Goal: Information Seeking & Learning: Check status

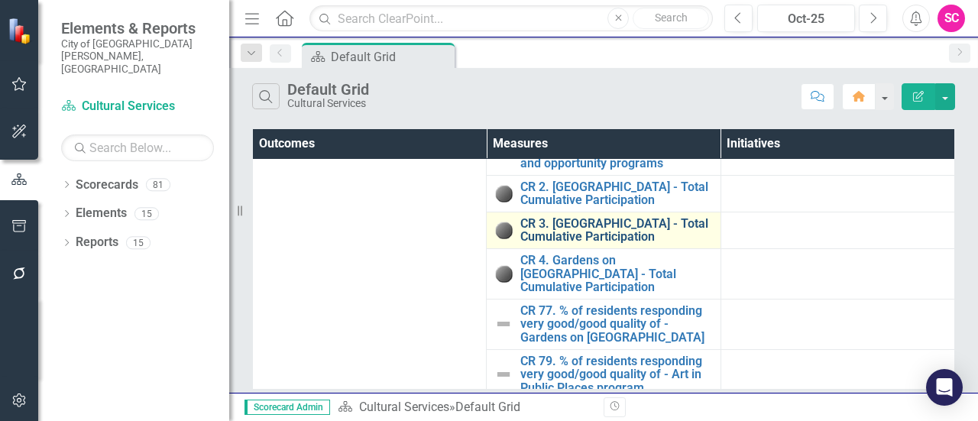
scroll to position [13, 0]
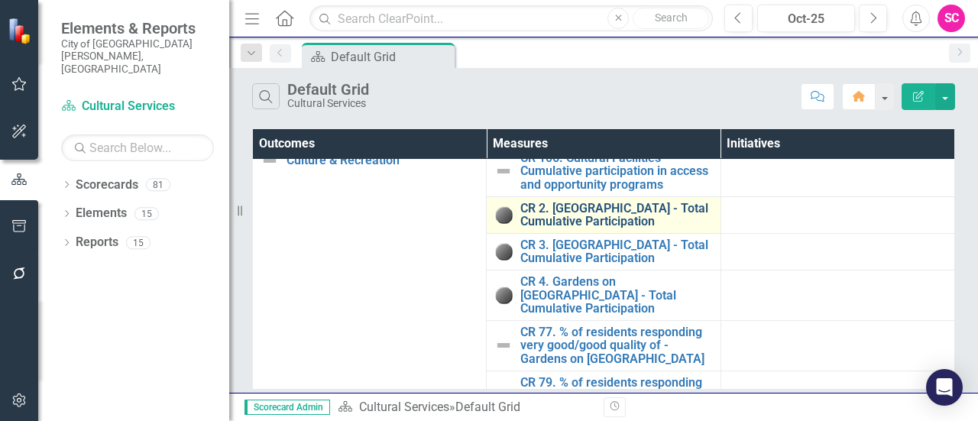
click at [584, 203] on link "CR 2. [GEOGRAPHIC_DATA] - Total Cumulative Participation" at bounding box center [616, 215] width 192 height 27
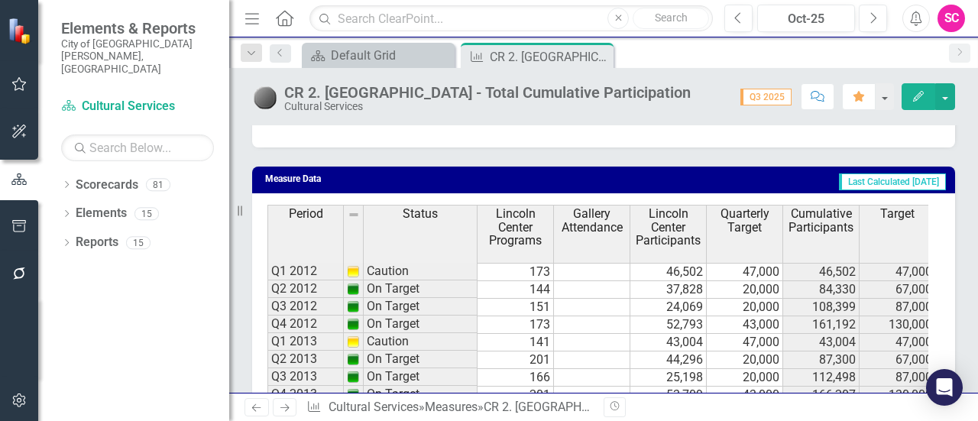
scroll to position [1035, 0]
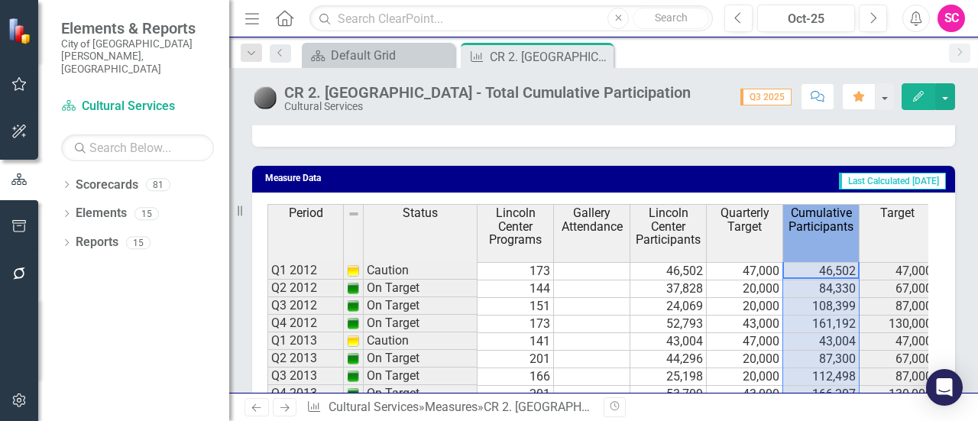
click at [821, 238] on th "Cumulative Participants" at bounding box center [821, 232] width 76 height 57
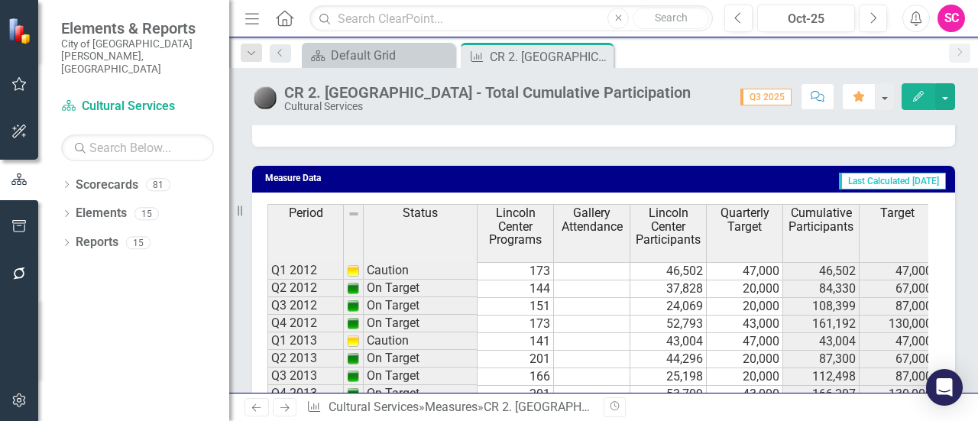
click at [652, 176] on td "Last Calculated [DATE]" at bounding box center [722, 180] width 451 height 21
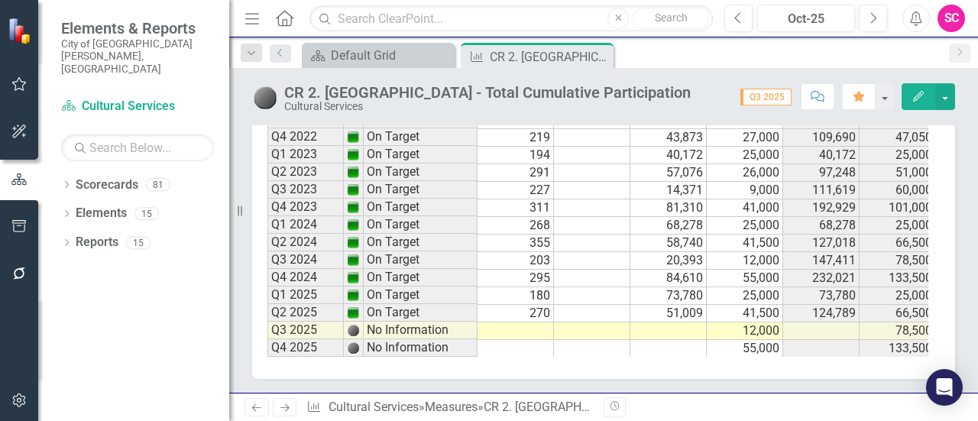
scroll to position [1935, 0]
click at [599, 54] on icon "Close" at bounding box center [598, 56] width 15 height 12
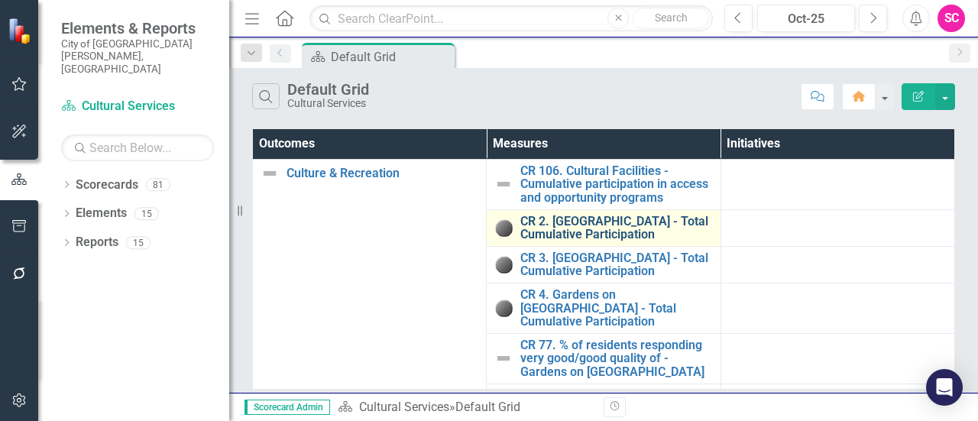
scroll to position [139, 0]
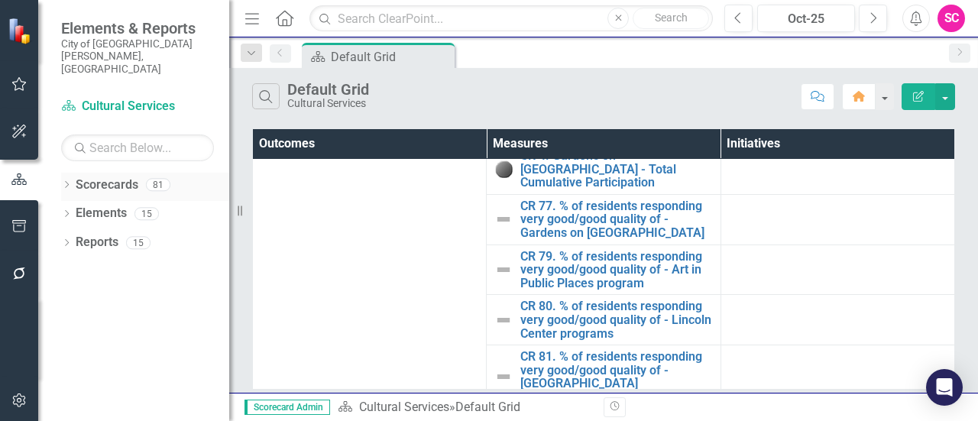
click at [72, 173] on div "Dropdown Scorecards 81" at bounding box center [145, 187] width 168 height 29
click at [66, 182] on icon "Dropdown" at bounding box center [66, 186] width 11 height 8
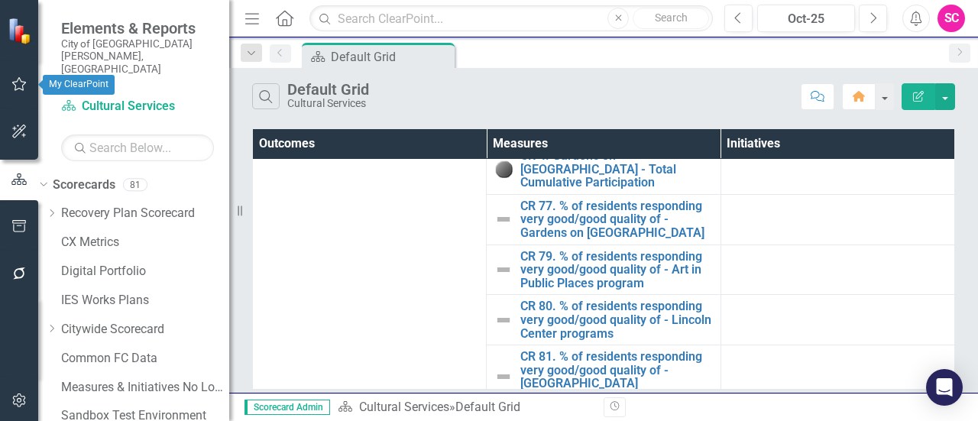
click at [21, 87] on icon "button" at bounding box center [19, 84] width 16 height 12
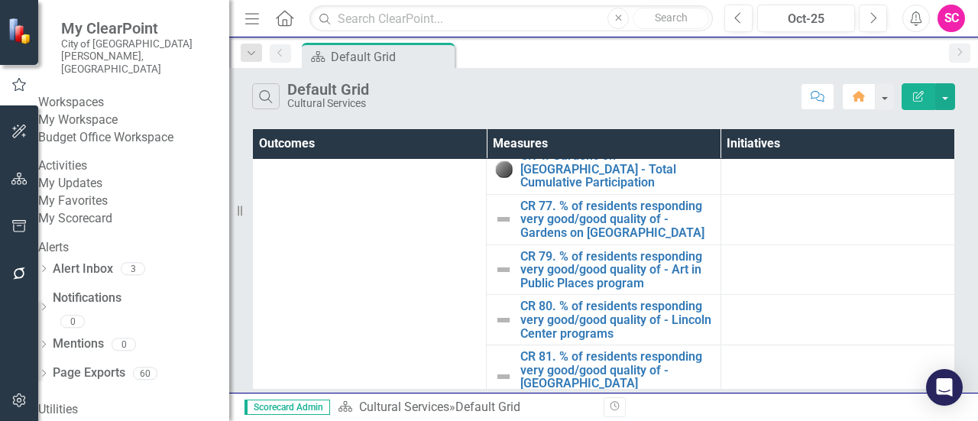
click at [92, 228] on link "My Scorecard" at bounding box center [133, 219] width 191 height 18
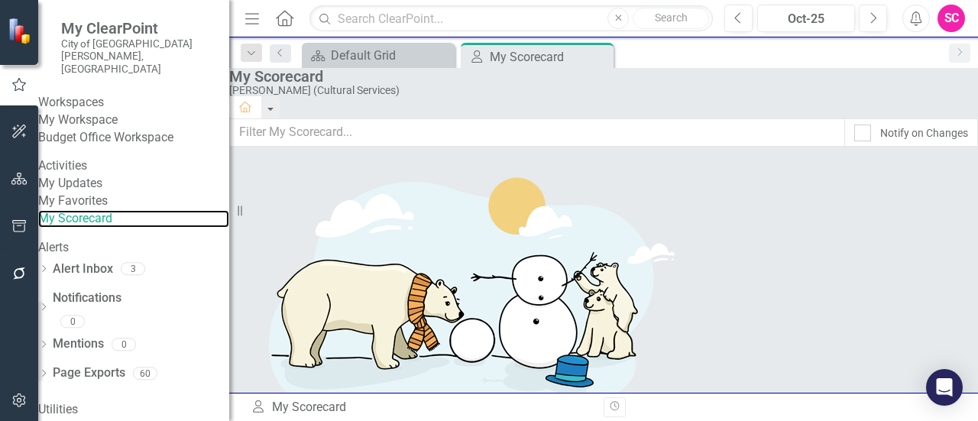
scroll to position [643, 0]
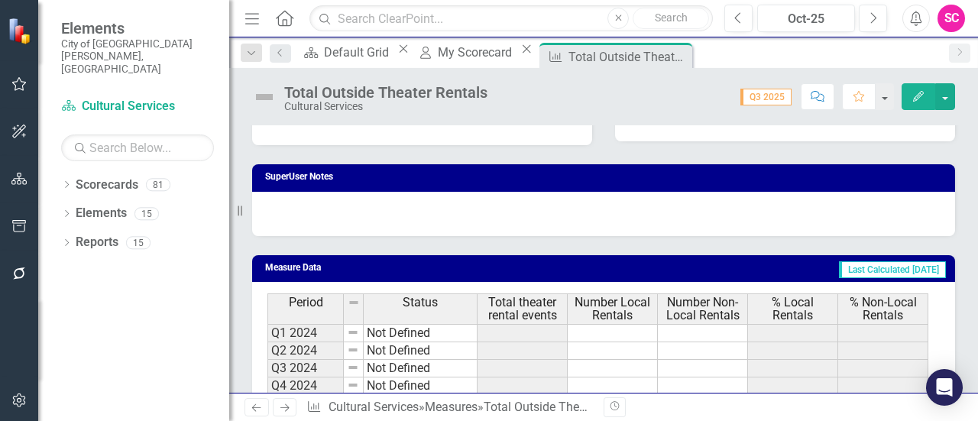
scroll to position [917, 0]
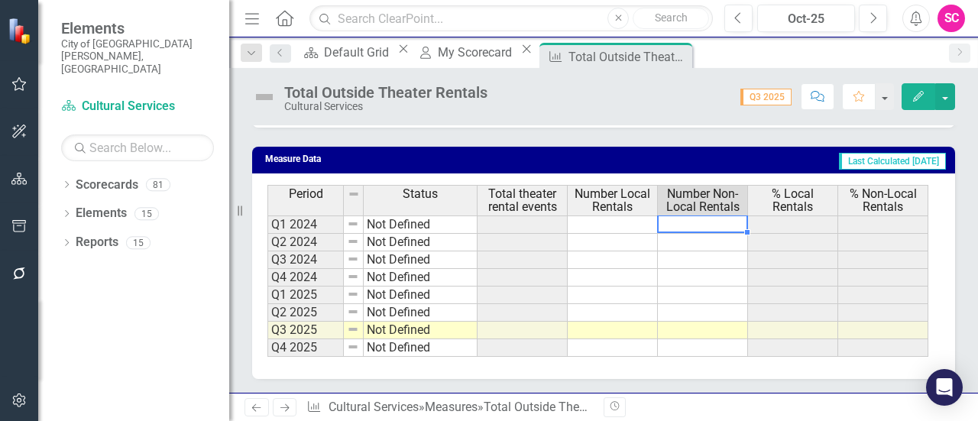
click at [694, 222] on td at bounding box center [703, 224] width 90 height 18
click at [674, 144] on div "Measure Data Last Calculated [DATE] Period Status Total theater rental events N…" at bounding box center [604, 253] width 726 height 251
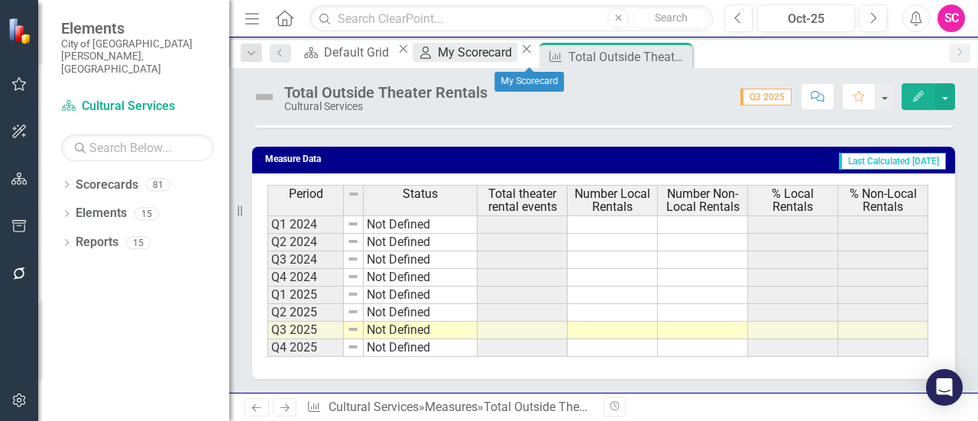
click at [516, 57] on div "My Scorecard" at bounding box center [477, 52] width 79 height 19
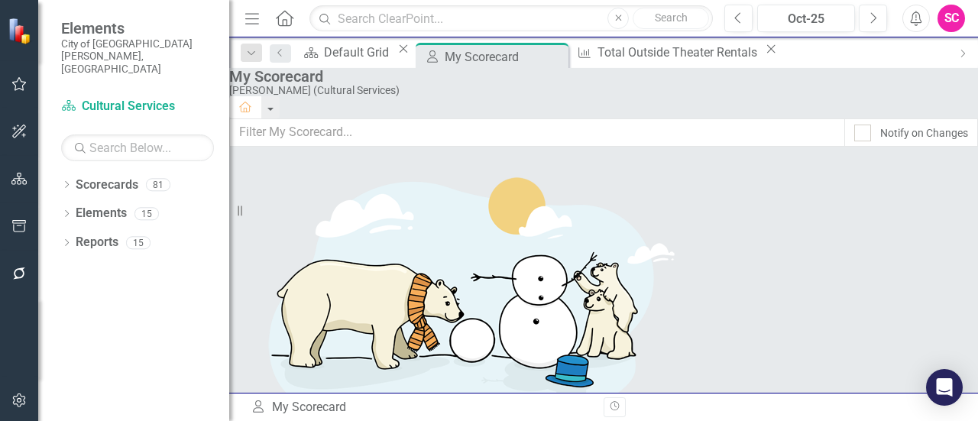
scroll to position [554, 0]
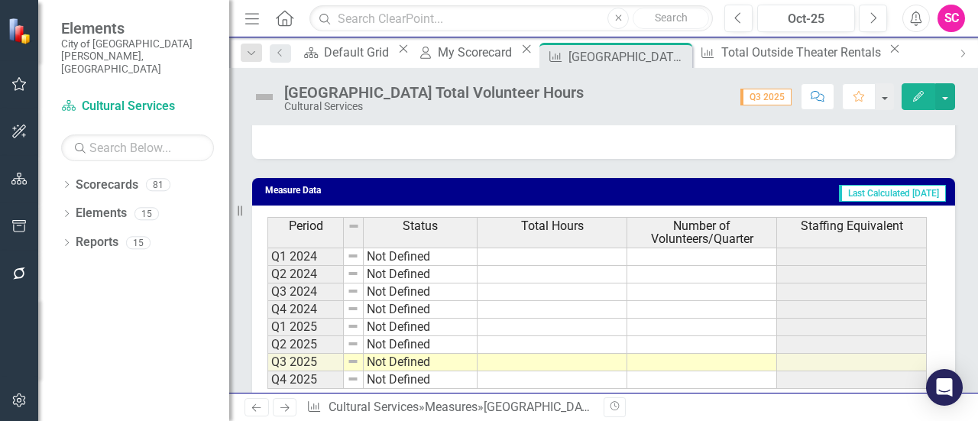
scroll to position [614, 0]
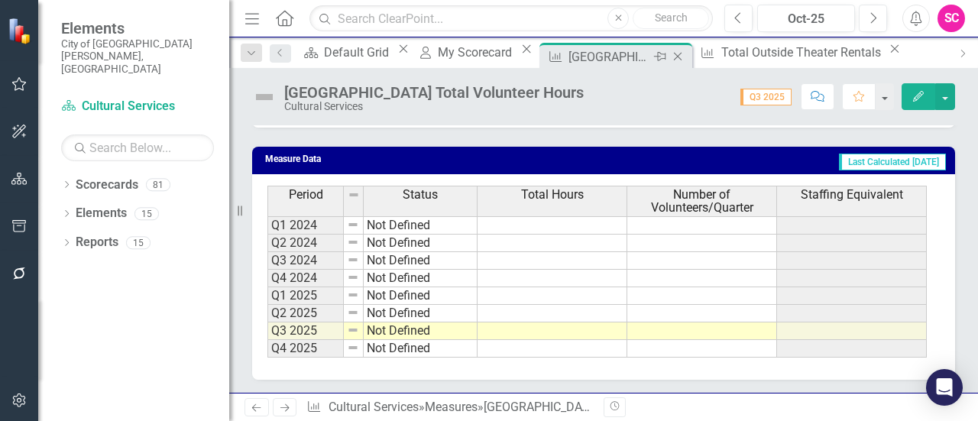
click at [673, 51] on icon "Close" at bounding box center [677, 56] width 15 height 12
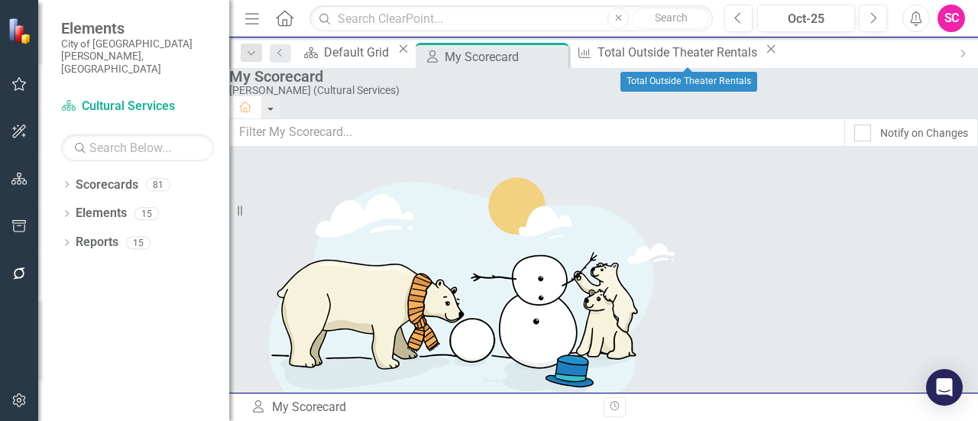
click at [767, 52] on icon at bounding box center [771, 49] width 8 height 8
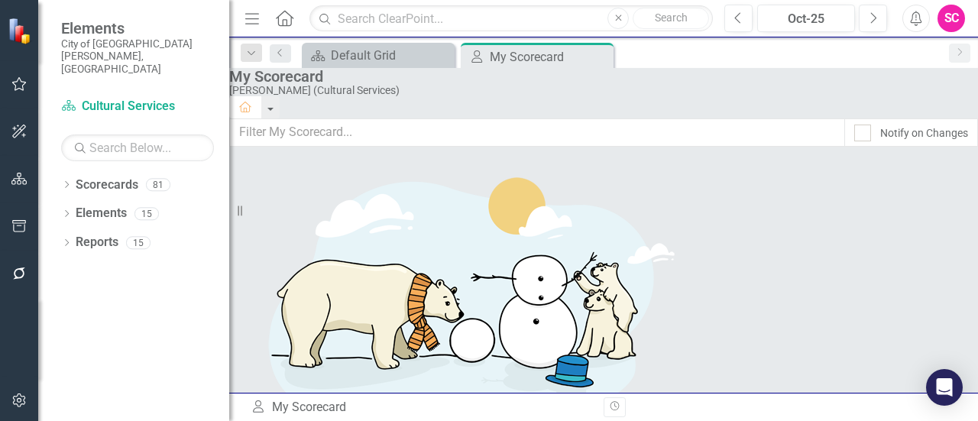
scroll to position [672, 0]
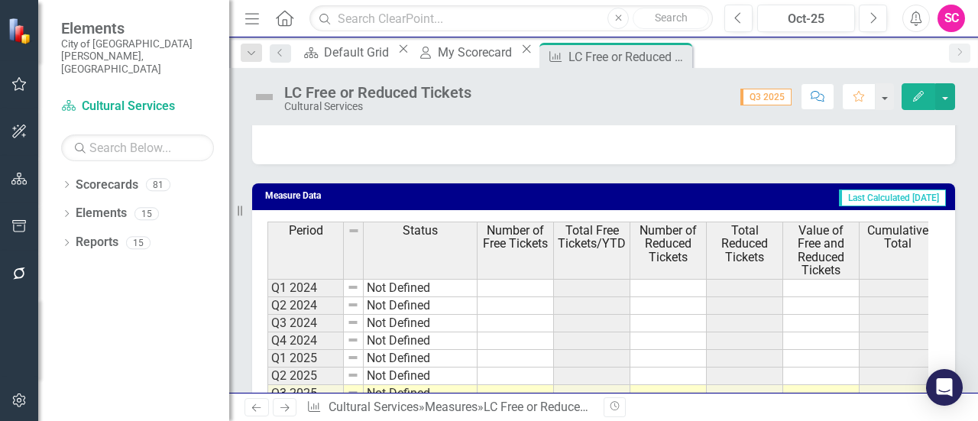
scroll to position [918, 0]
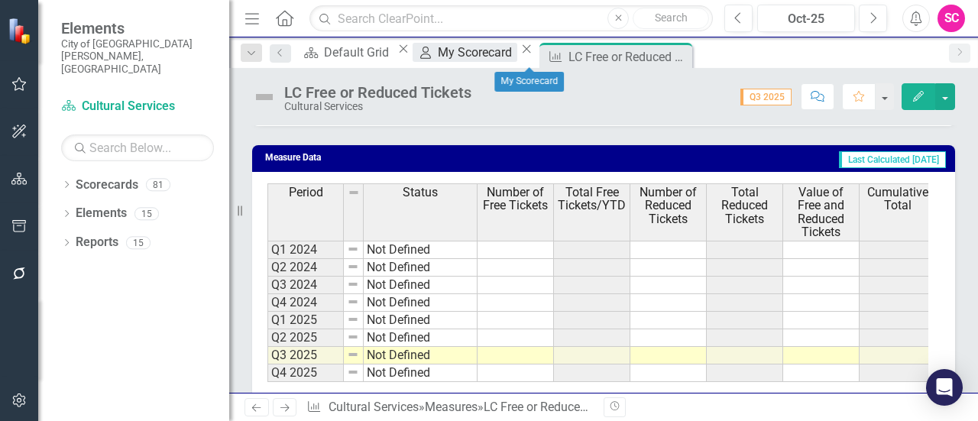
click at [516, 51] on div "My Scorecard" at bounding box center [477, 52] width 79 height 19
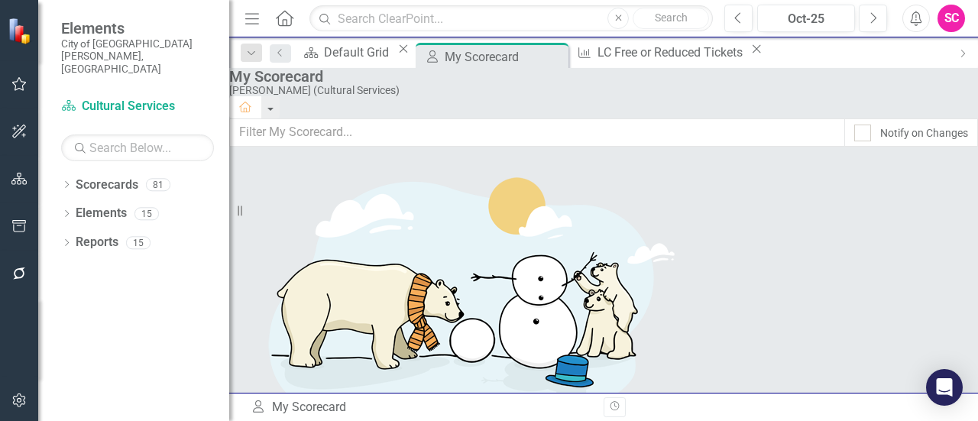
scroll to position [409, 0]
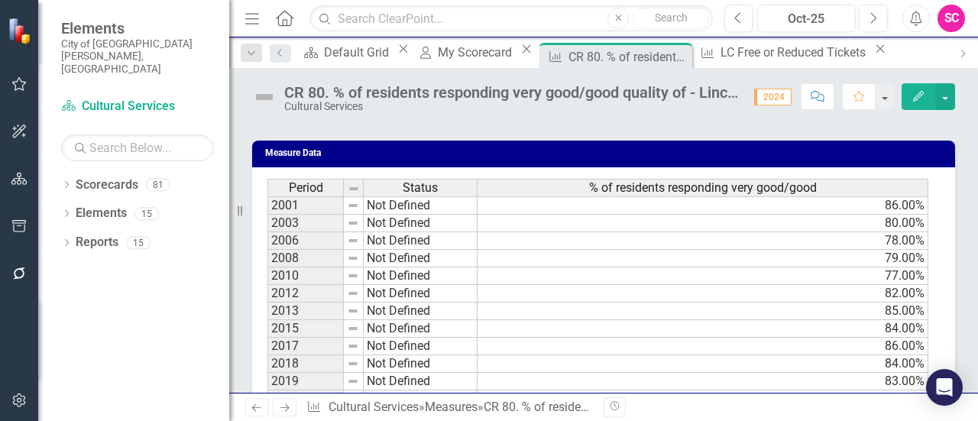
scroll to position [1213, 0]
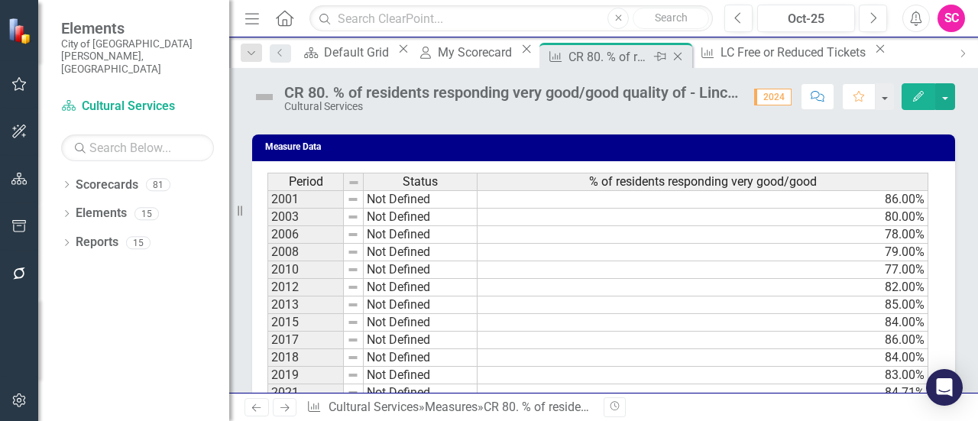
click at [672, 54] on icon "Close" at bounding box center [677, 56] width 15 height 12
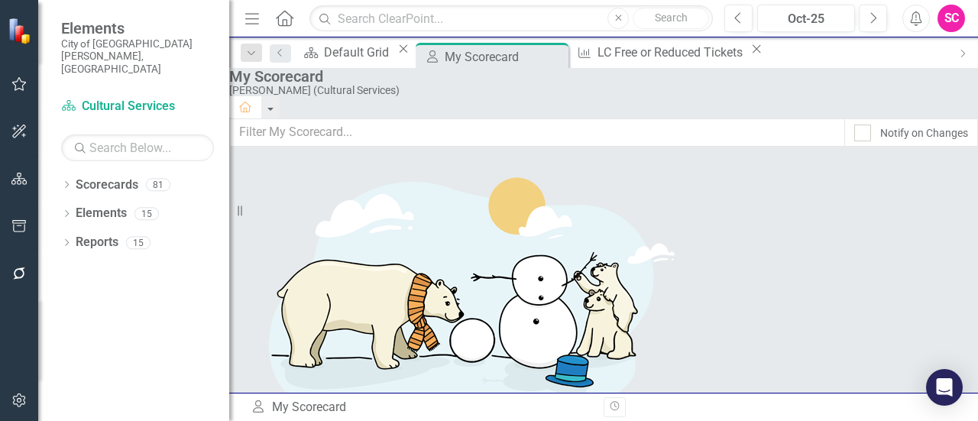
scroll to position [447, 0]
